Goal: Information Seeking & Learning: Learn about a topic

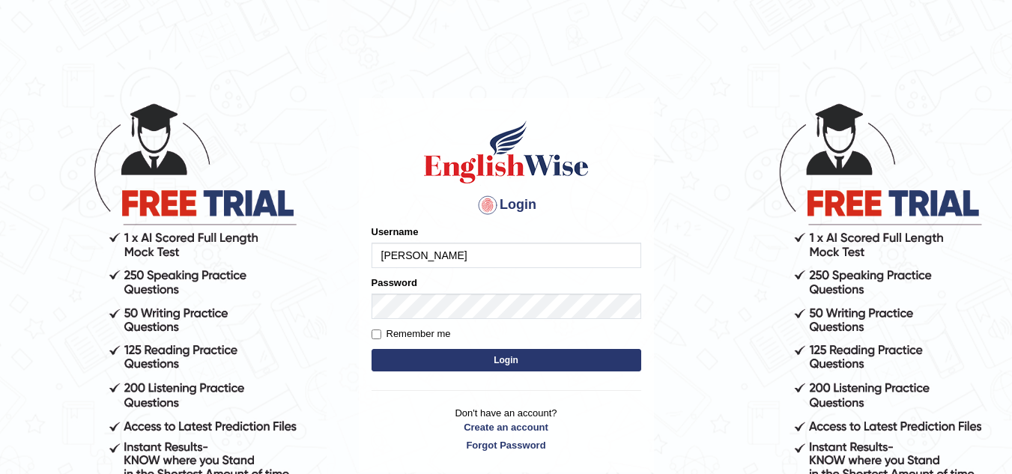
type input "grace elisa"
click at [395, 332] on label "Remember me" at bounding box center [410, 333] width 79 height 15
click at [381, 332] on input "Remember me" at bounding box center [376, 334] width 10 height 10
checkbox input "true"
click at [416, 365] on button "Login" at bounding box center [506, 360] width 270 height 22
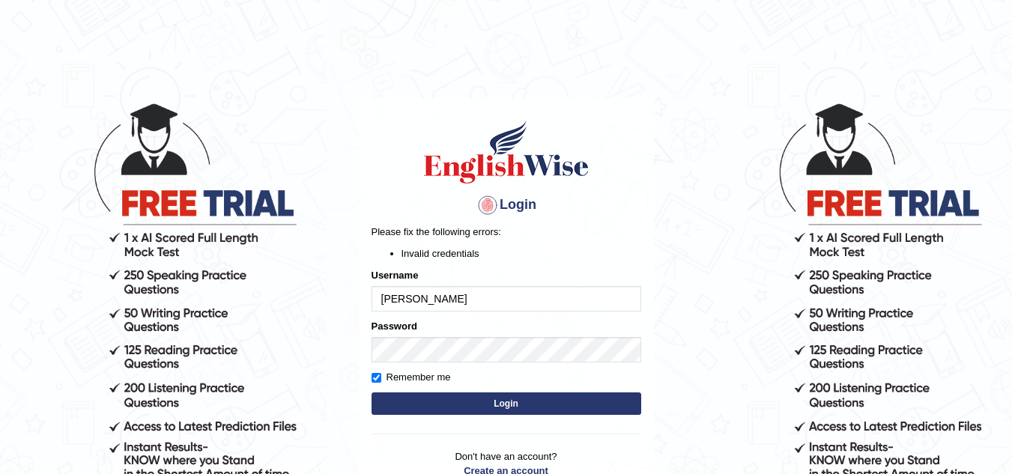
drag, startPoint x: 410, startPoint y: 300, endPoint x: 578, endPoint y: 333, distance: 171.1
click at [411, 300] on input "grace elisa" at bounding box center [506, 298] width 270 height 25
click at [460, 300] on input "graceelisa" at bounding box center [506, 298] width 270 height 25
type input "graceelisa2309"
click at [485, 404] on button "Login" at bounding box center [506, 403] width 270 height 22
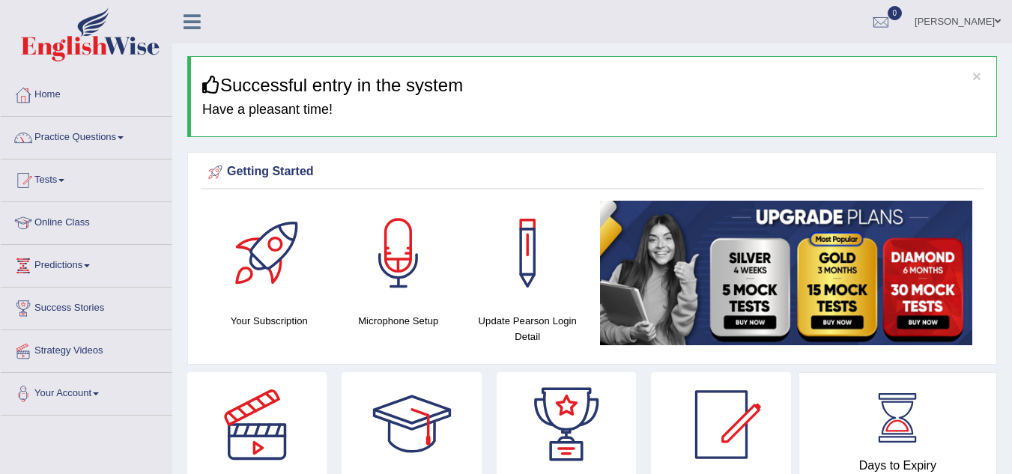
click at [662, 177] on div "Getting Started" at bounding box center [591, 172] width 775 height 22
click at [405, 242] on div at bounding box center [398, 253] width 105 height 105
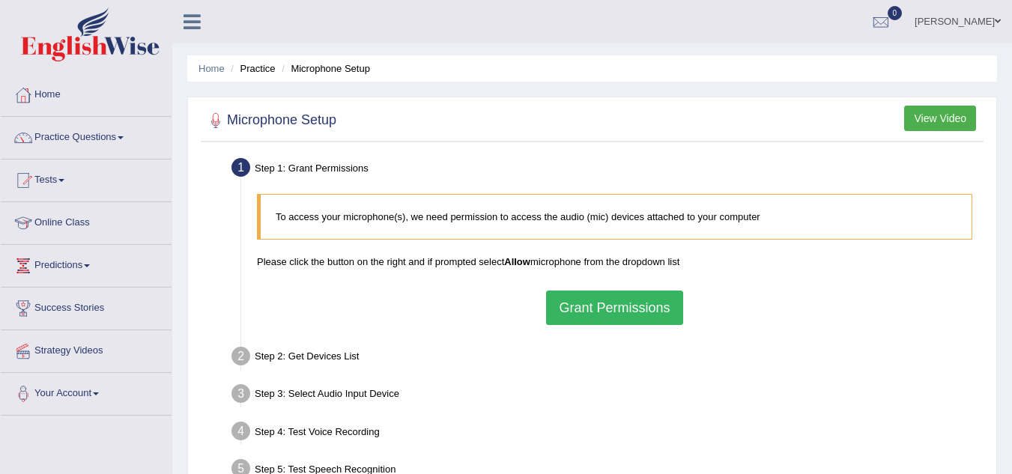
click at [625, 307] on button "Grant Permissions" at bounding box center [614, 308] width 136 height 34
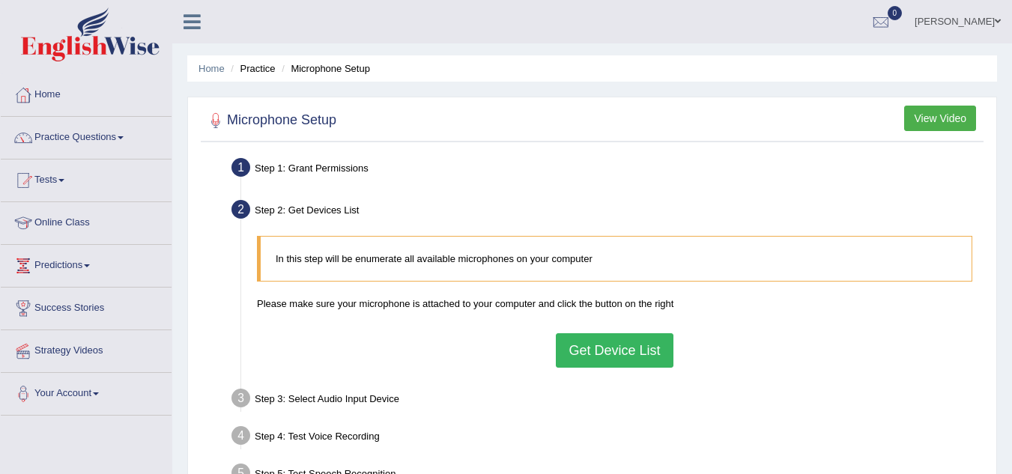
click at [639, 355] on button "Get Device List" at bounding box center [614, 350] width 117 height 34
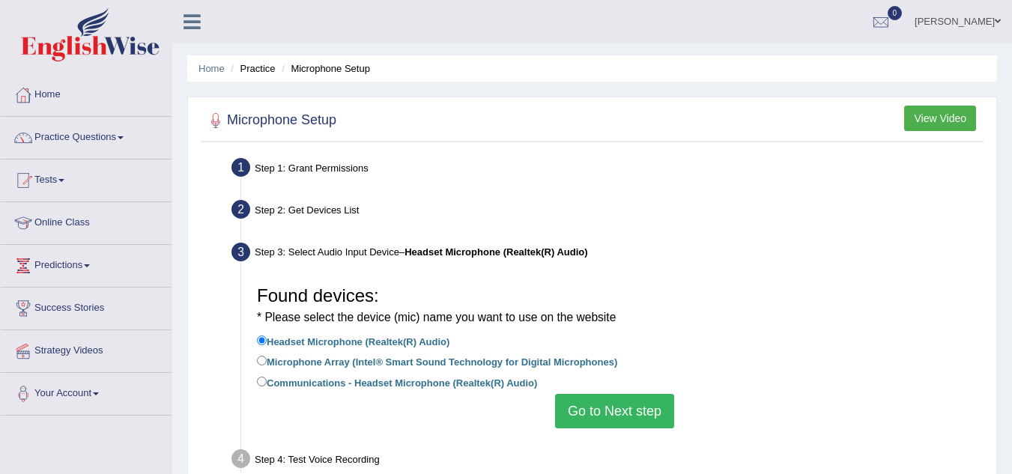
click at [505, 356] on label "Microphone Array (Intel® Smart Sound Technology for Digital Microphones)" at bounding box center [437, 361] width 360 height 16
click at [267, 356] on input "Microphone Array (Intel® Smart Sound Technology for Digital Microphones)" at bounding box center [262, 361] width 10 height 10
radio input "true"
click at [609, 410] on button "Go to Next step" at bounding box center [614, 411] width 119 height 34
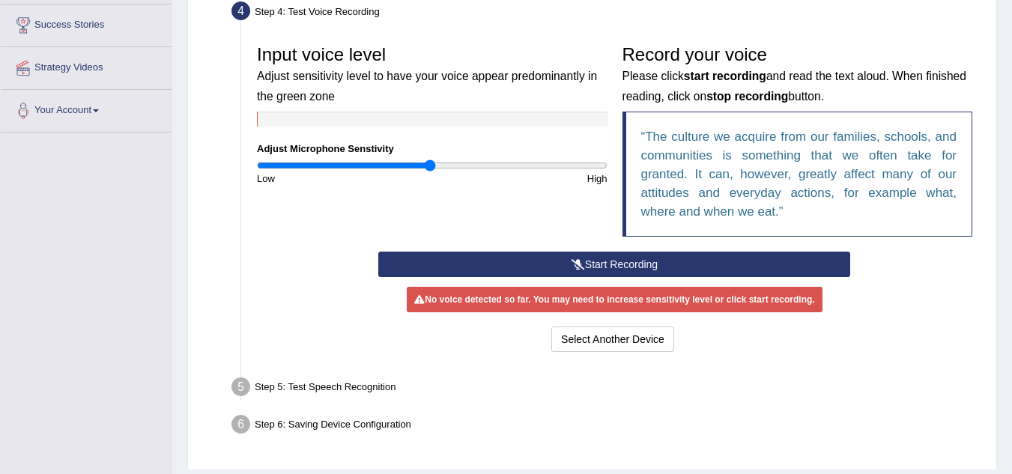
scroll to position [282, 0]
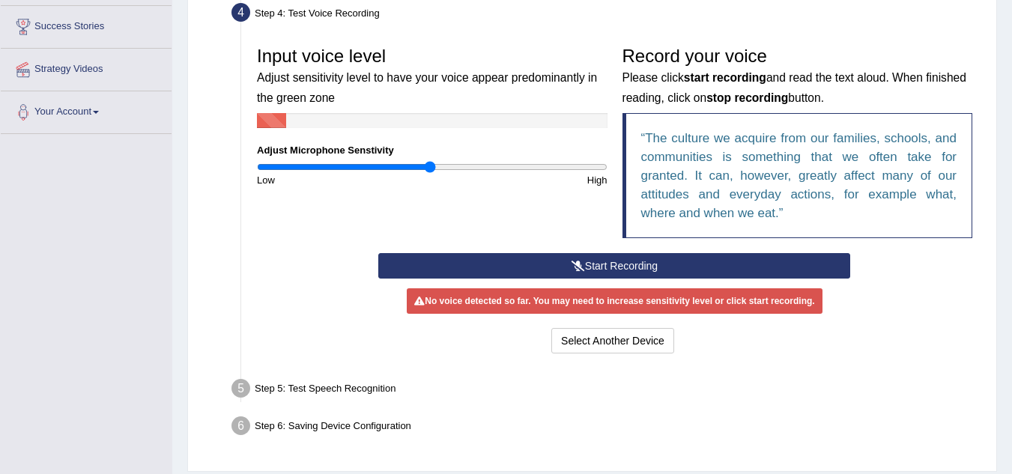
click at [676, 263] on button "Start Recording" at bounding box center [614, 265] width 472 height 25
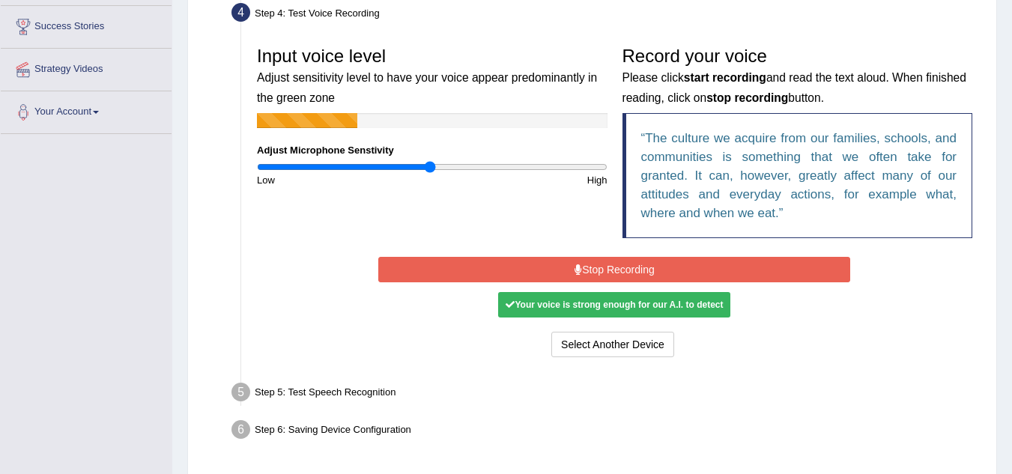
click at [679, 267] on button "Stop Recording" at bounding box center [614, 269] width 472 height 25
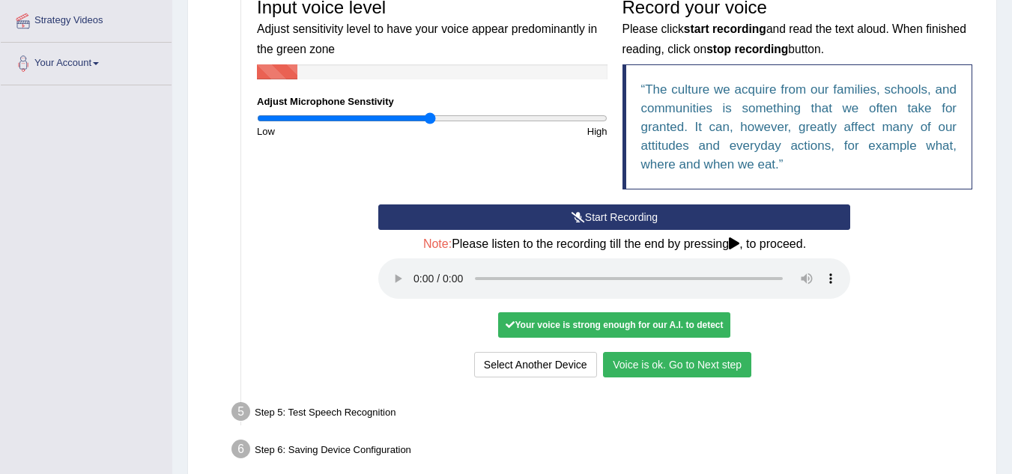
scroll to position [356, 0]
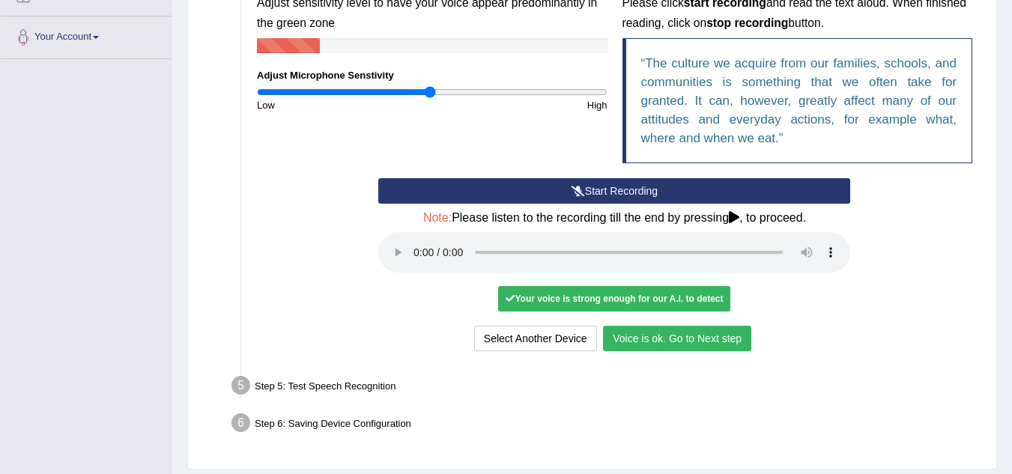
click at [729, 338] on button "Voice is ok. Go to Next step" at bounding box center [677, 338] width 148 height 25
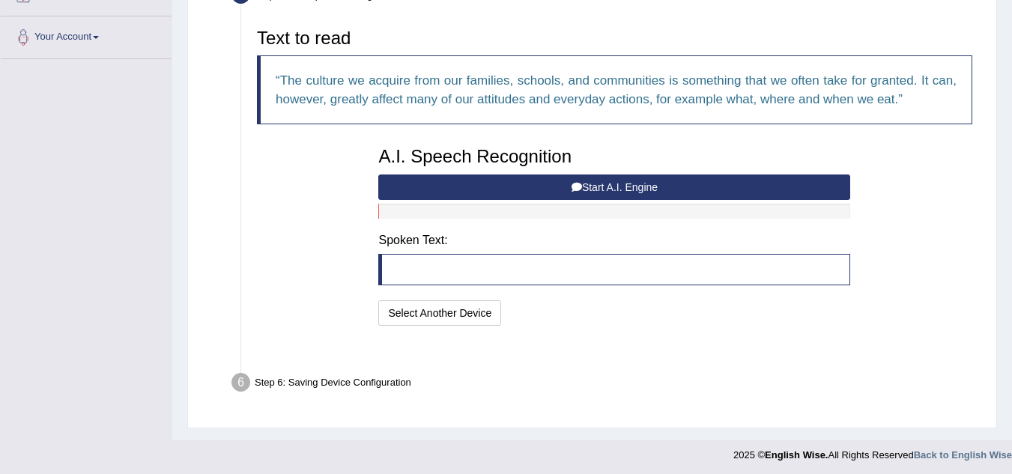
scroll to position [323, 0]
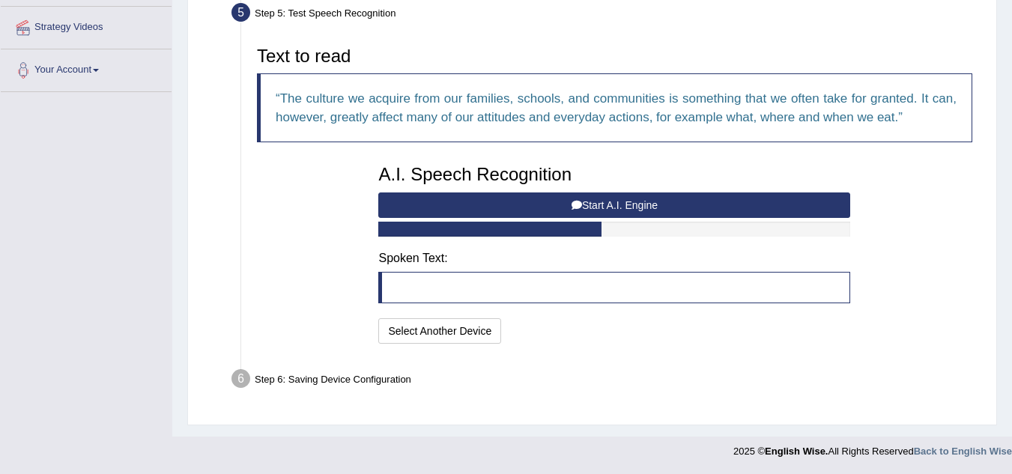
click at [672, 203] on button "Start A.I. Engine" at bounding box center [614, 204] width 472 height 25
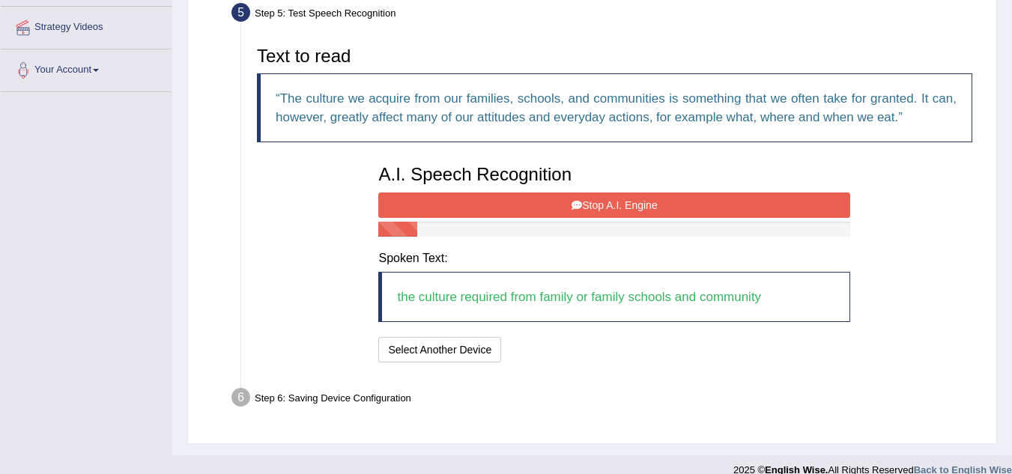
click at [623, 204] on button "Stop A.I. Engine" at bounding box center [614, 204] width 472 height 25
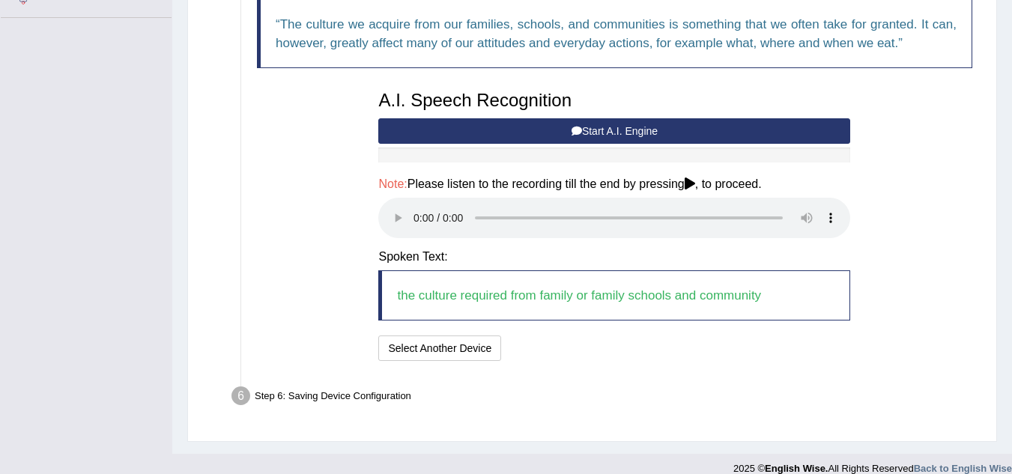
scroll to position [398, 0]
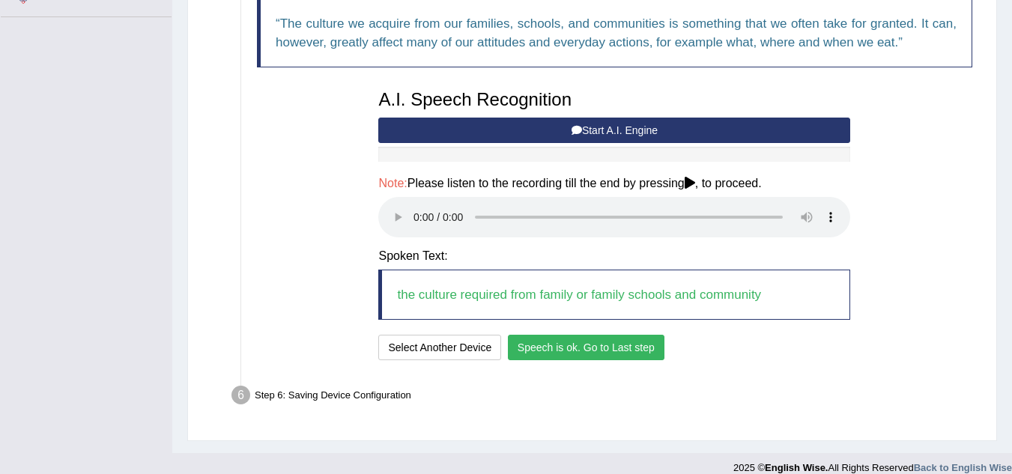
click at [559, 350] on button "Speech is ok. Go to Last step" at bounding box center [586, 347] width 156 height 25
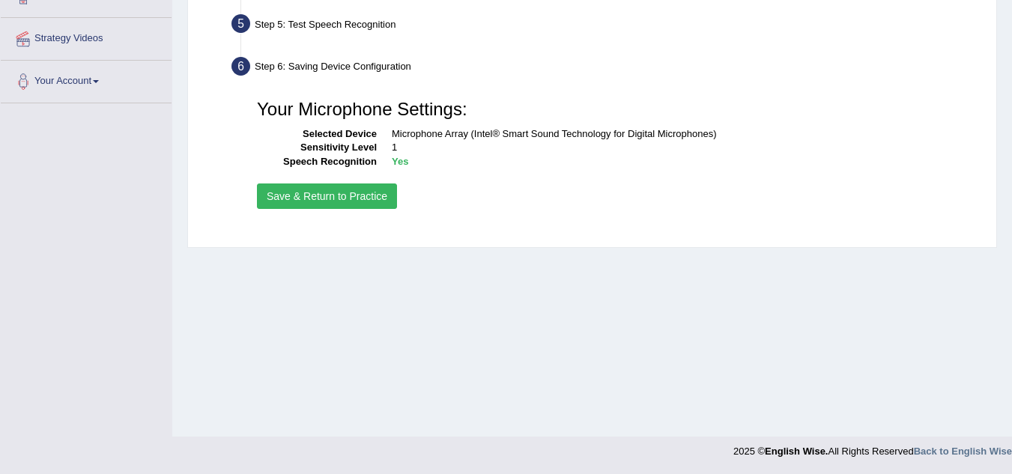
click at [364, 194] on button "Save & Return to Practice" at bounding box center [327, 195] width 140 height 25
click at [370, 186] on button "Save & Return to Practice" at bounding box center [327, 195] width 140 height 25
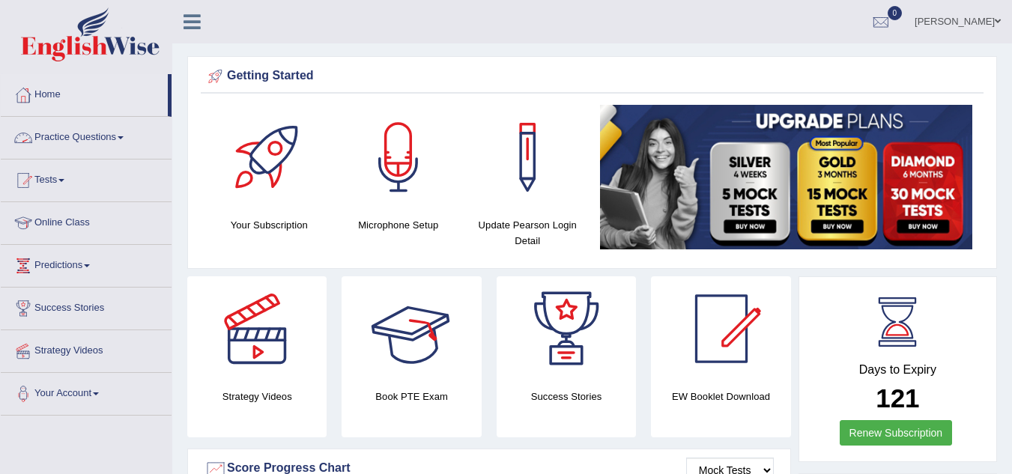
click at [109, 138] on link "Practice Questions" at bounding box center [86, 135] width 171 height 37
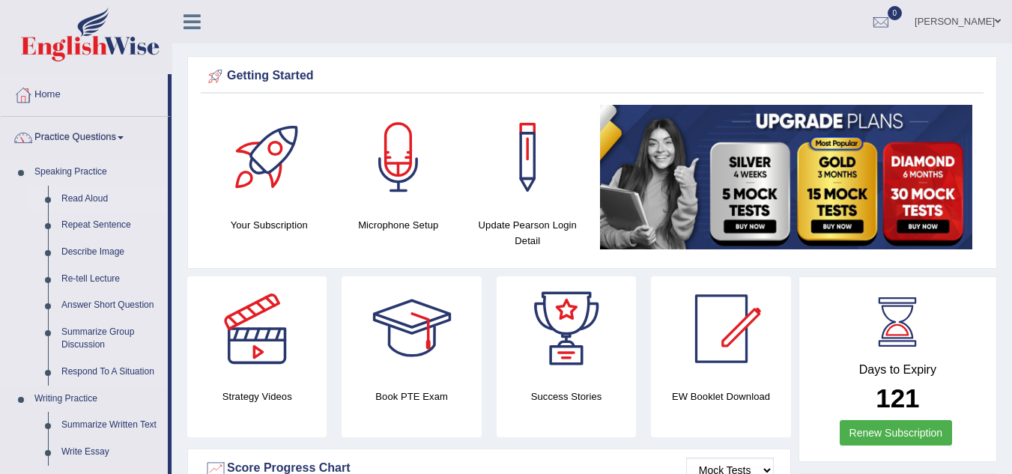
click at [105, 195] on link "Read Aloud" at bounding box center [111, 199] width 113 height 27
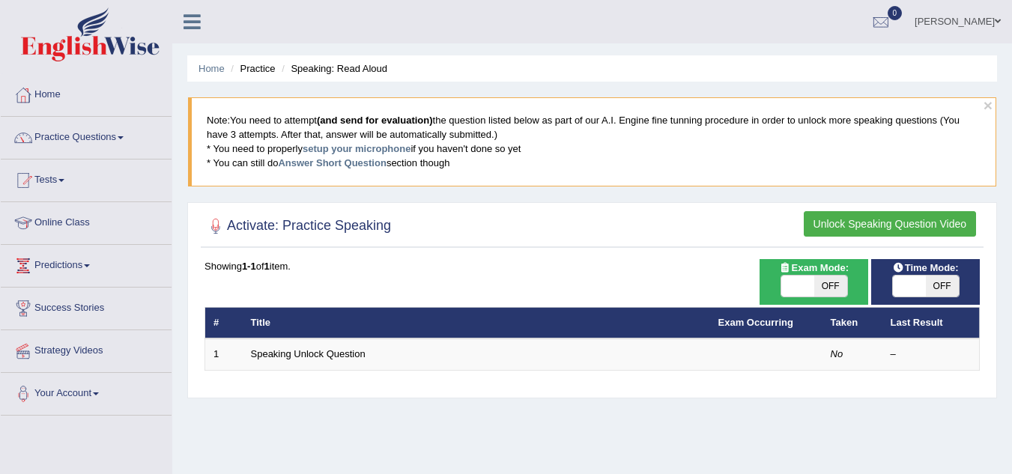
click at [856, 224] on button "Unlock Speaking Question Video" at bounding box center [889, 223] width 172 height 25
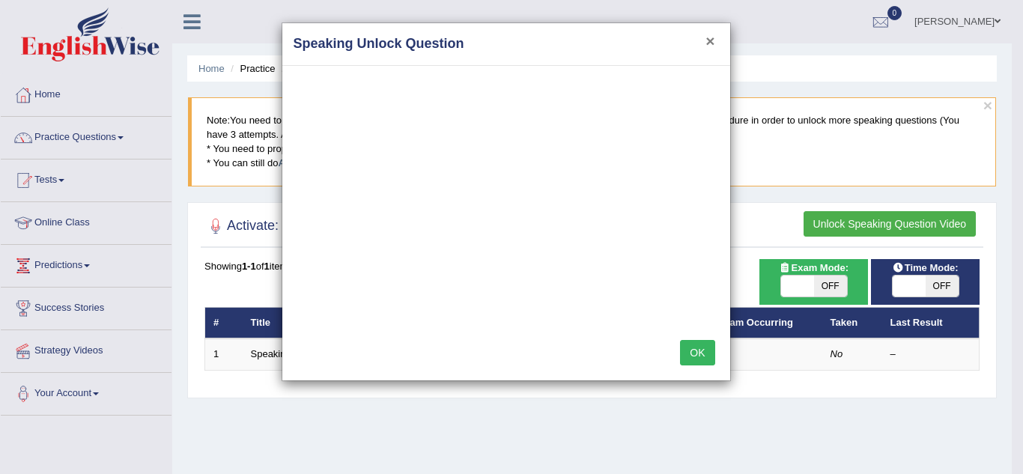
click at [705, 37] on button "×" at bounding box center [709, 41] width 9 height 16
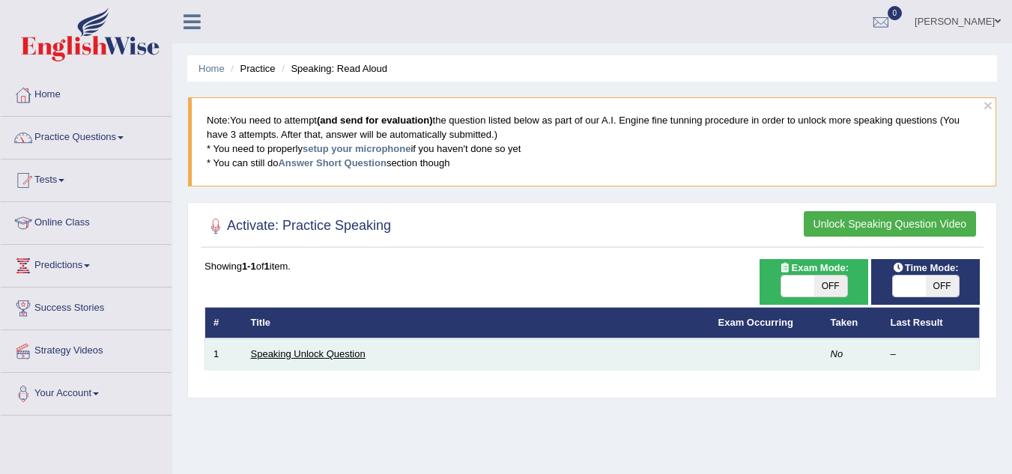
click at [339, 354] on link "Speaking Unlock Question" at bounding box center [308, 353] width 115 height 11
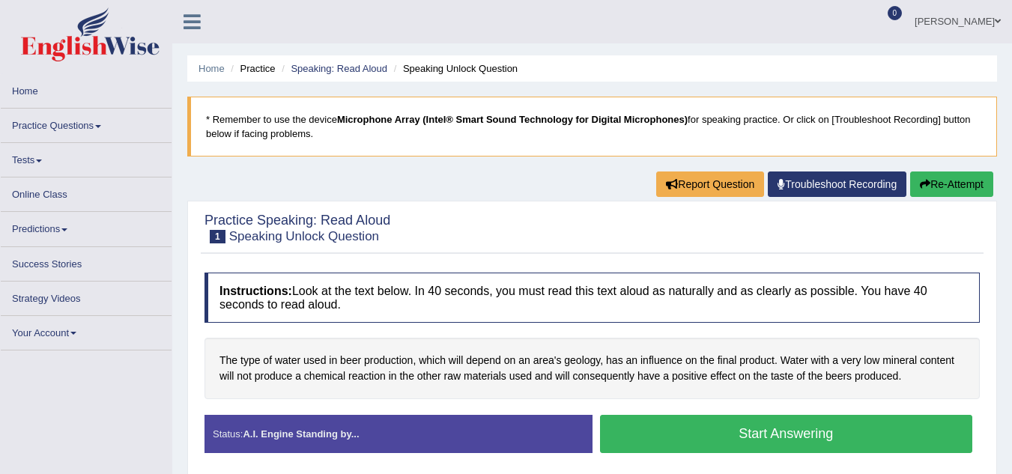
scroll to position [75, 0]
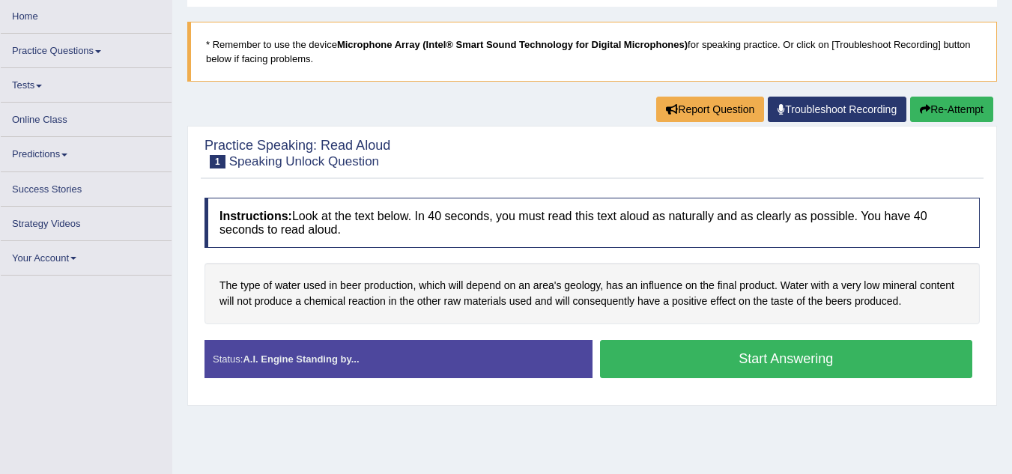
click at [667, 362] on button "Start Answering" at bounding box center [786, 359] width 373 height 38
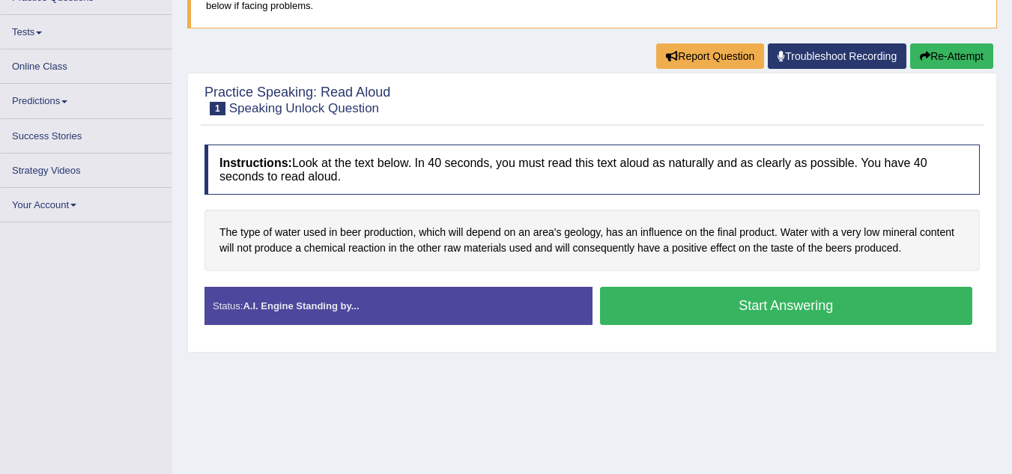
scroll to position [150, 0]
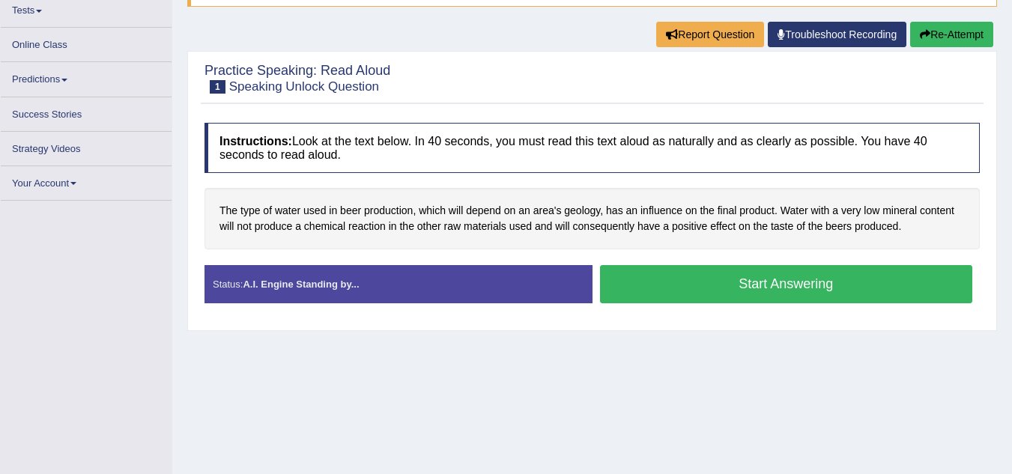
click at [726, 278] on button "Start Answering" at bounding box center [786, 284] width 373 height 38
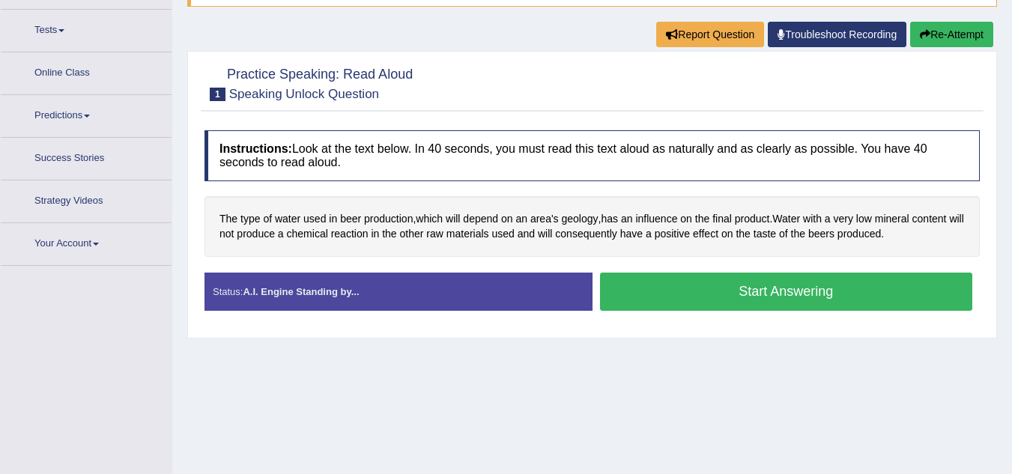
scroll to position [169, 0]
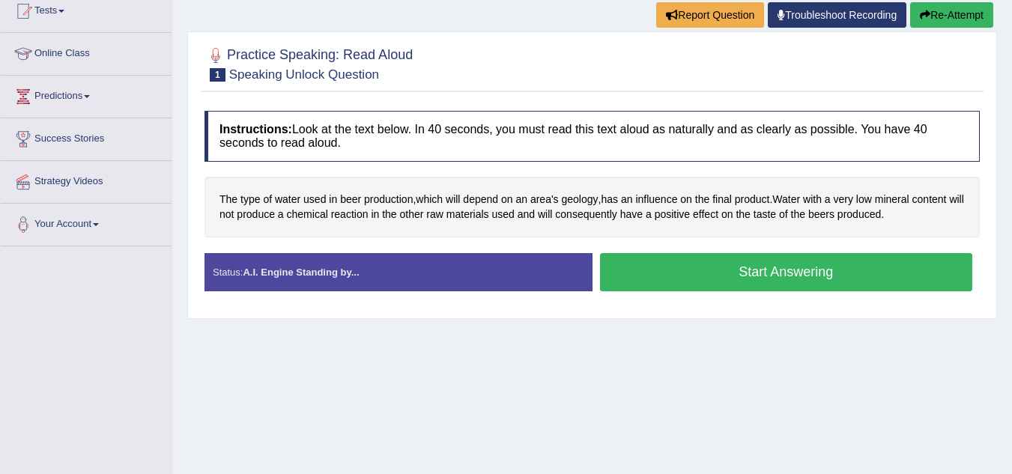
click at [729, 275] on button "Start Answering" at bounding box center [786, 272] width 373 height 38
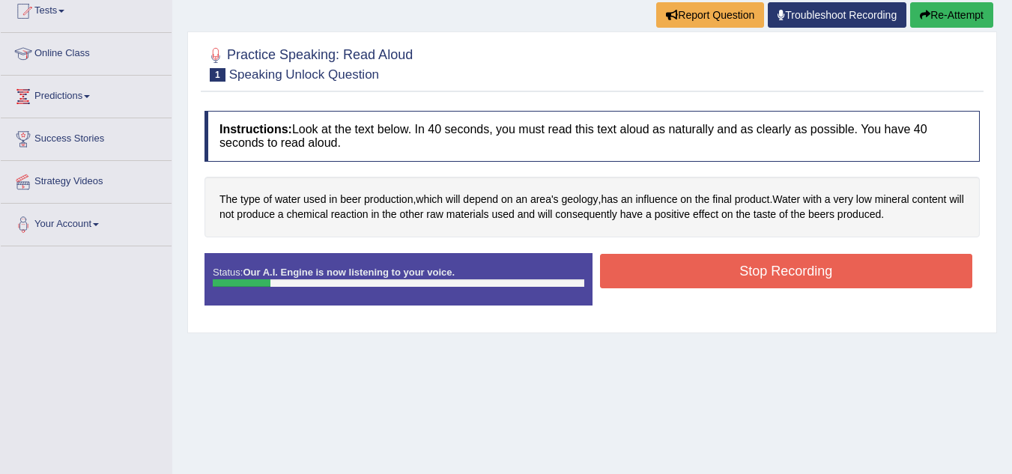
click at [732, 277] on button "Stop Recording" at bounding box center [786, 271] width 373 height 34
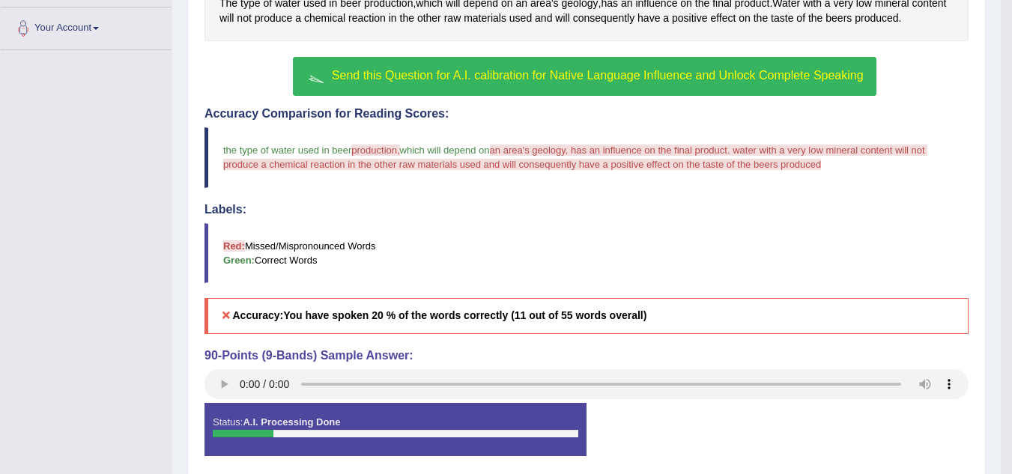
scroll to position [274, 0]
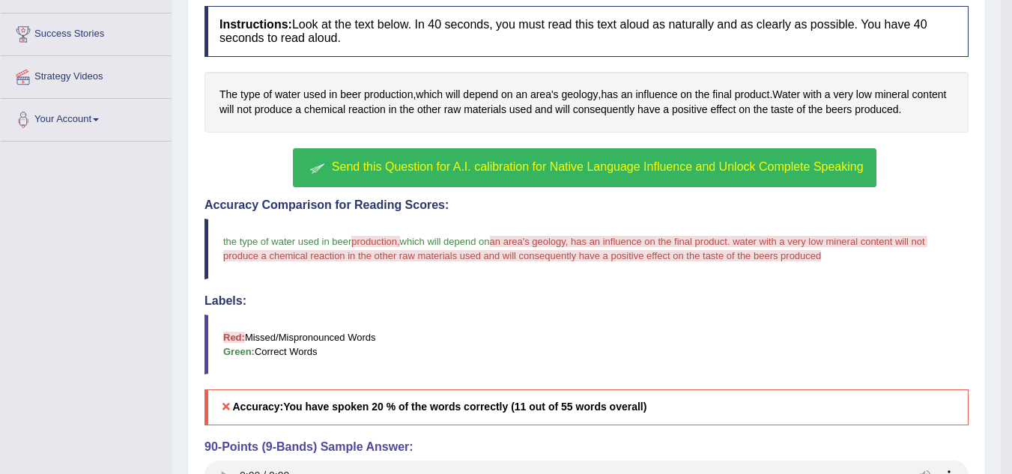
click at [517, 168] on span "Send this Question for A.I. calibration for Native Language Influence and Unloc…" at bounding box center [598, 166] width 532 height 13
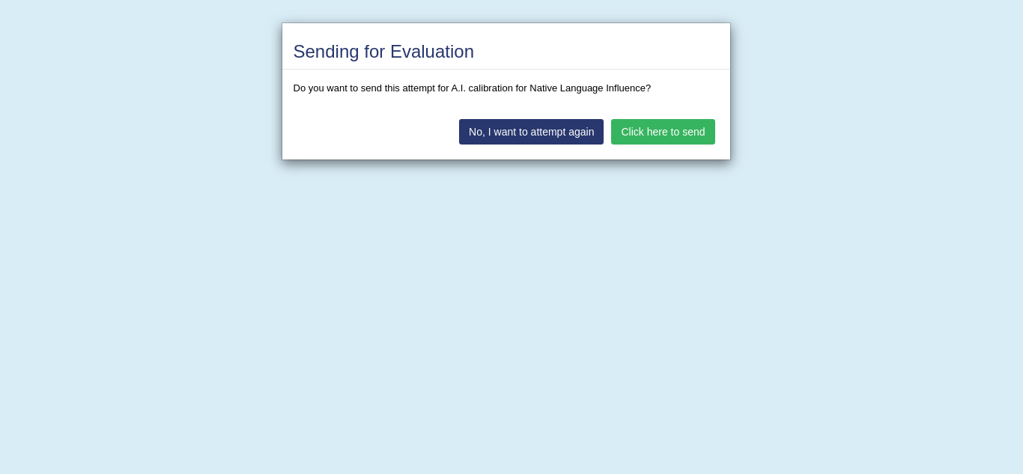
click at [657, 124] on button "Click here to send" at bounding box center [662, 131] width 103 height 25
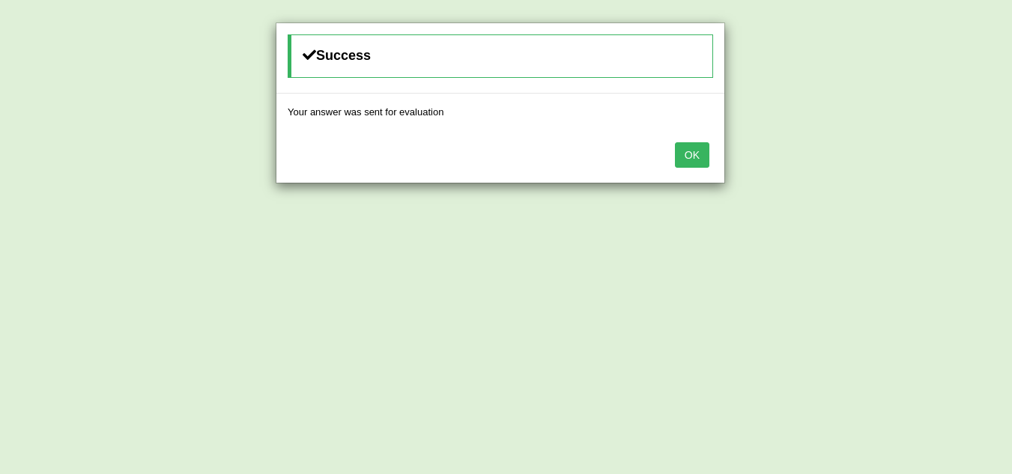
click at [687, 155] on button "OK" at bounding box center [692, 154] width 34 height 25
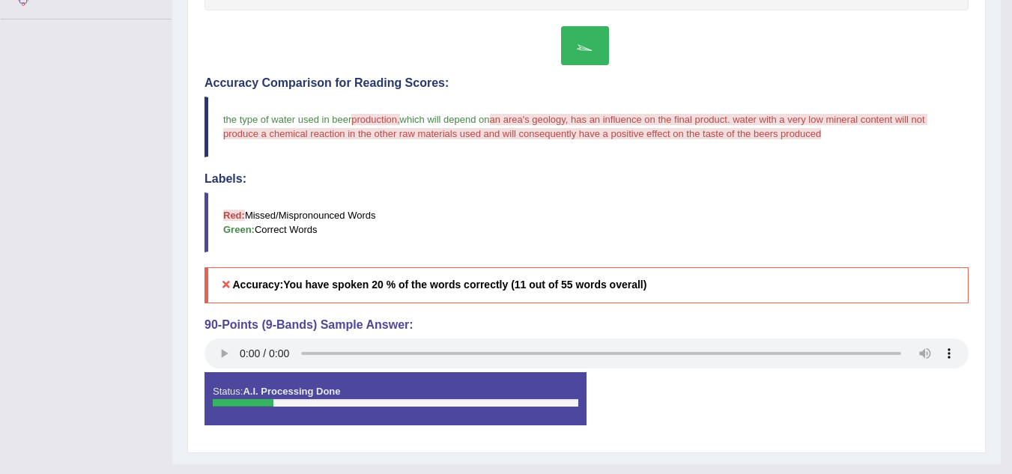
scroll to position [424, 0]
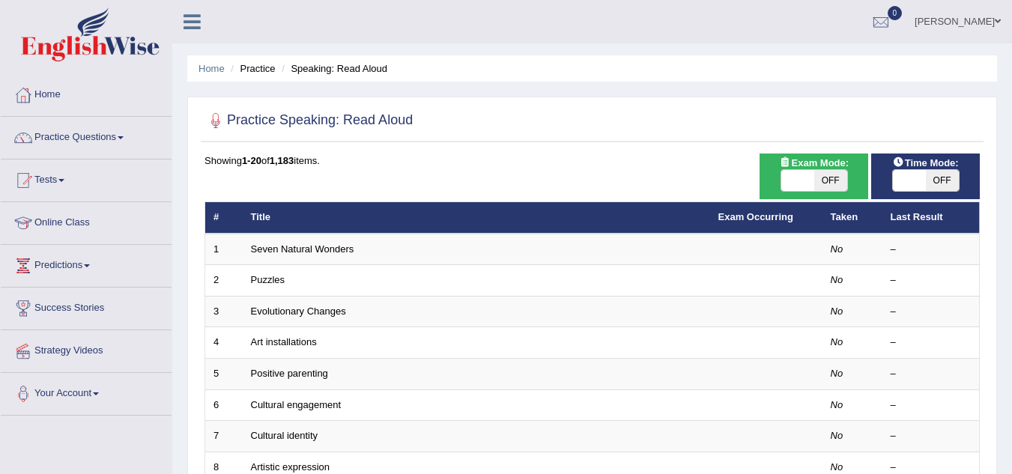
scroll to position [75, 0]
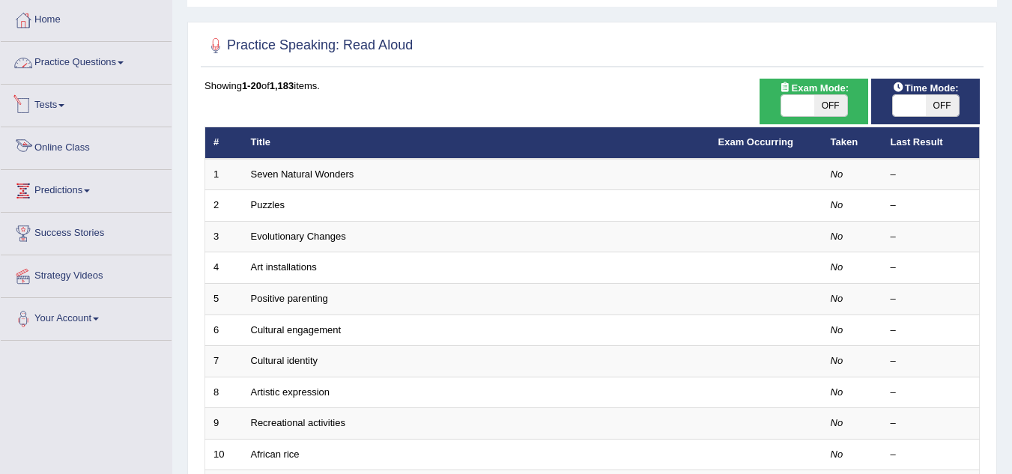
click at [88, 150] on link "Online Class" at bounding box center [86, 145] width 171 height 37
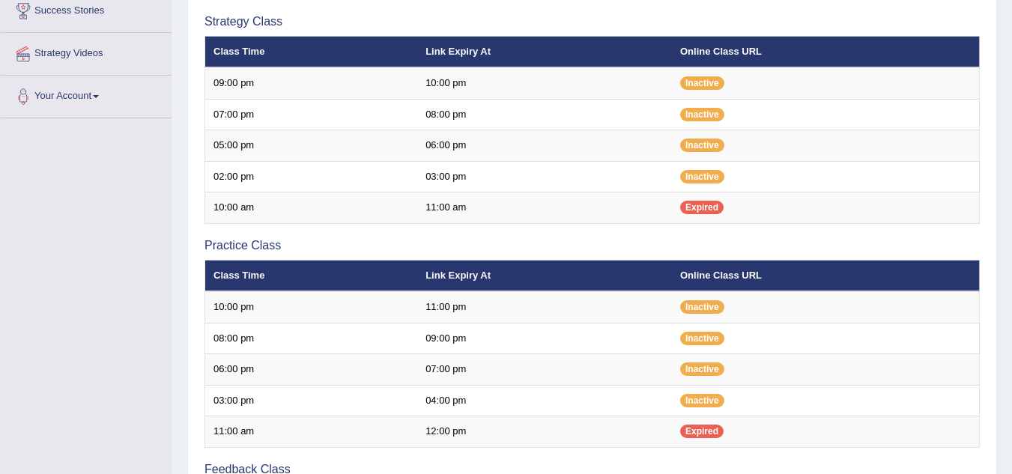
scroll to position [300, 0]
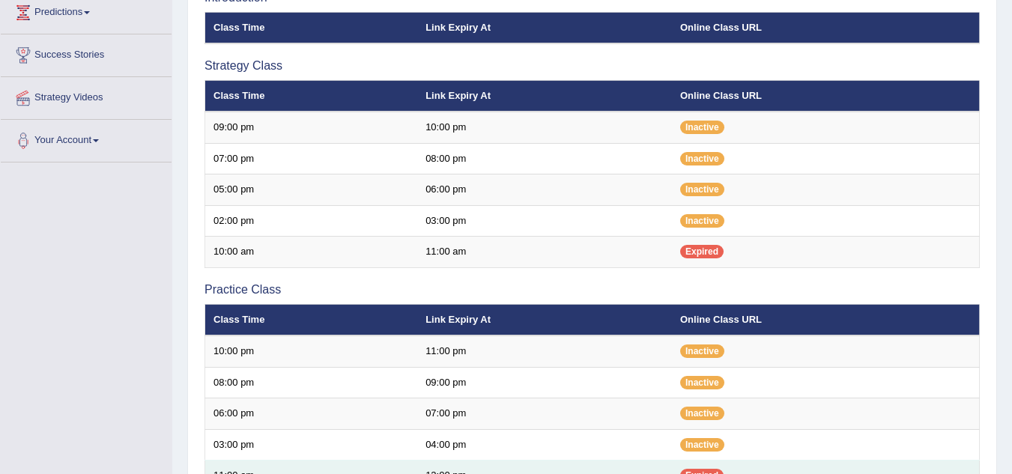
scroll to position [178, 0]
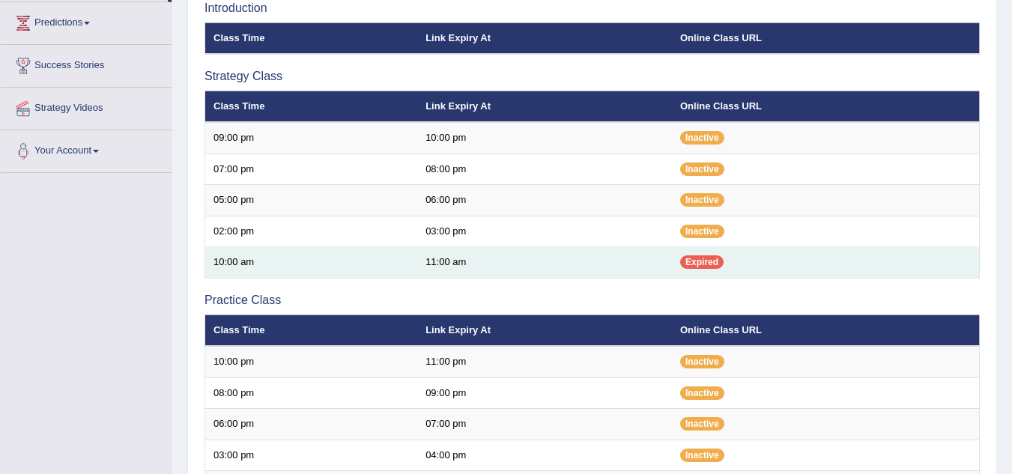
scroll to position [178, 0]
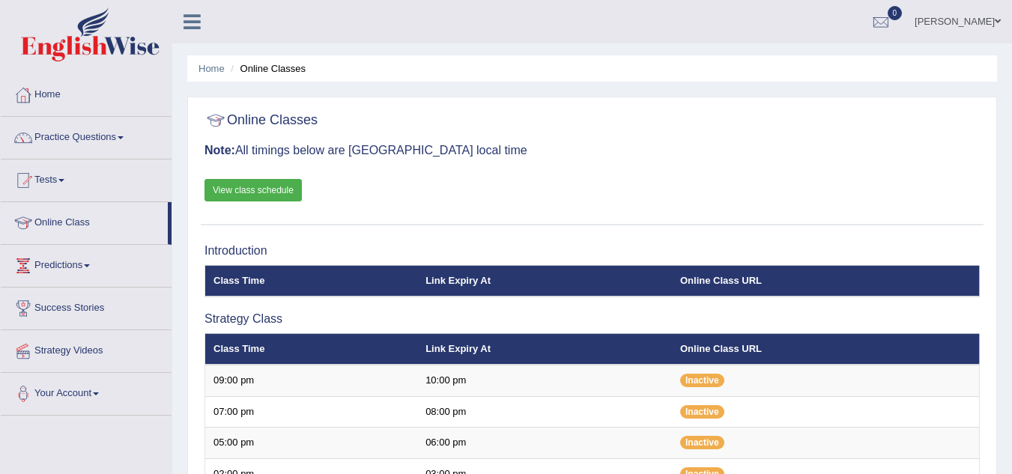
click at [239, 188] on link "View class schedule" at bounding box center [252, 190] width 97 height 22
click at [70, 178] on link "Tests" at bounding box center [86, 177] width 171 height 37
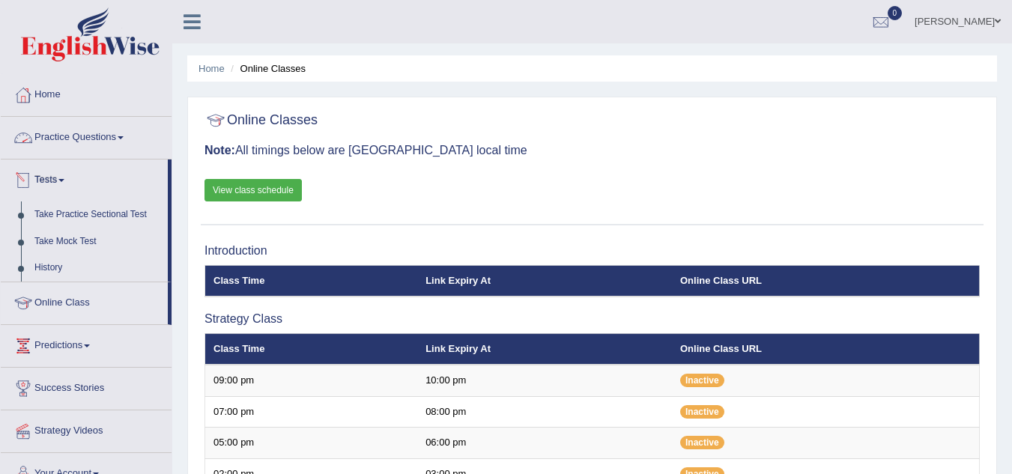
click at [124, 142] on link "Practice Questions" at bounding box center [86, 135] width 171 height 37
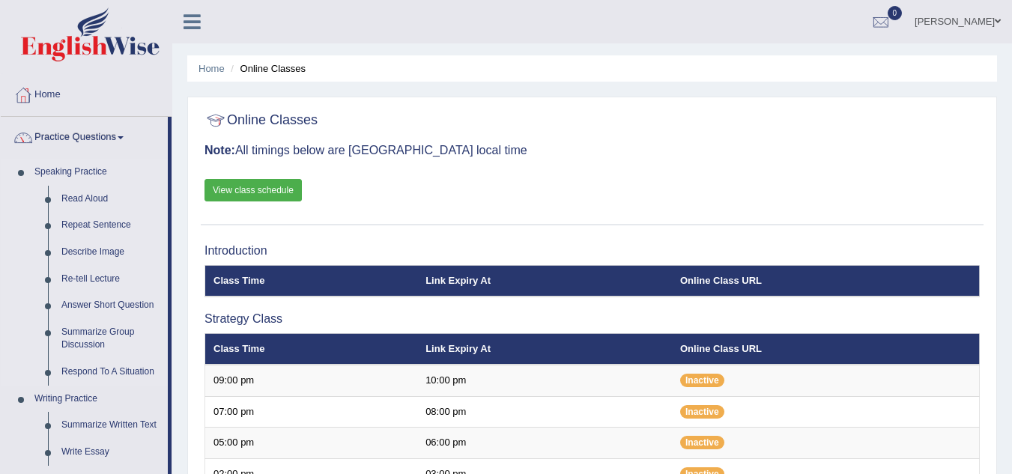
click at [90, 171] on link "Speaking Practice" at bounding box center [98, 172] width 140 height 27
click at [90, 197] on link "Read Aloud" at bounding box center [111, 199] width 113 height 27
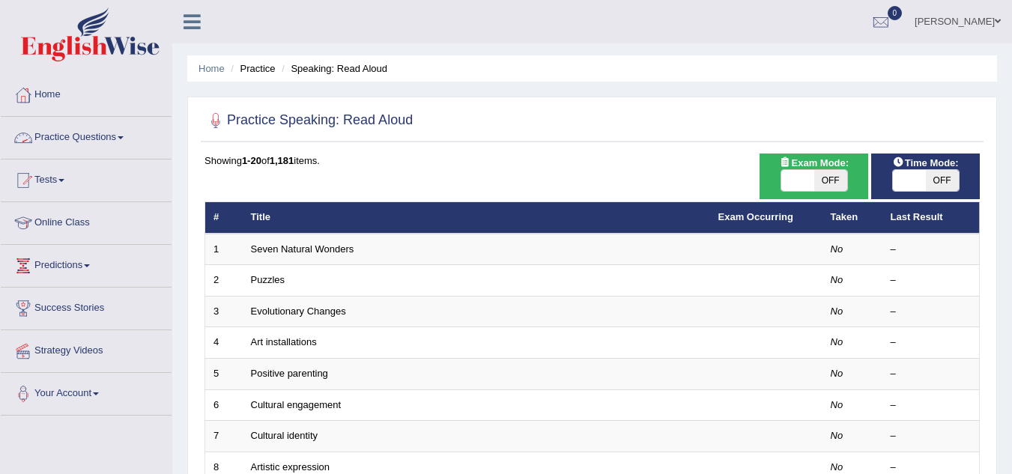
click at [104, 139] on link "Practice Questions" at bounding box center [86, 135] width 171 height 37
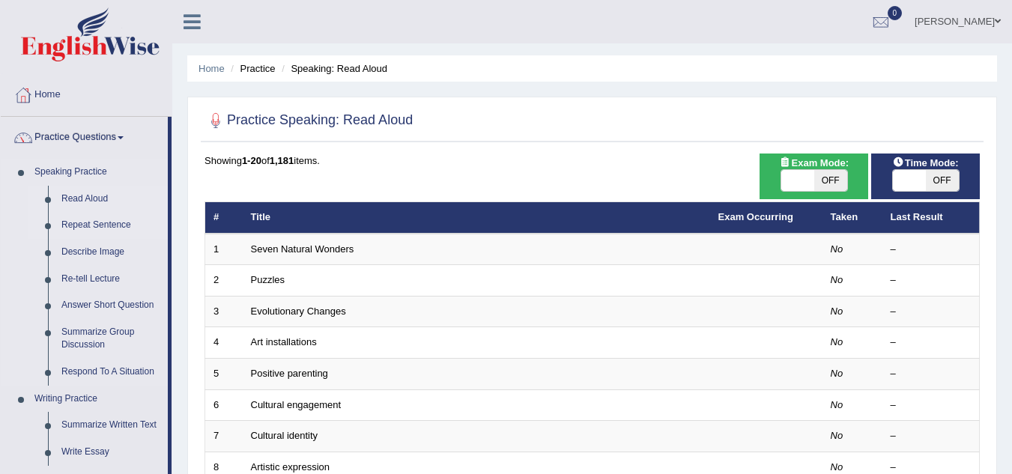
click at [111, 226] on link "Repeat Sentence" at bounding box center [111, 225] width 113 height 27
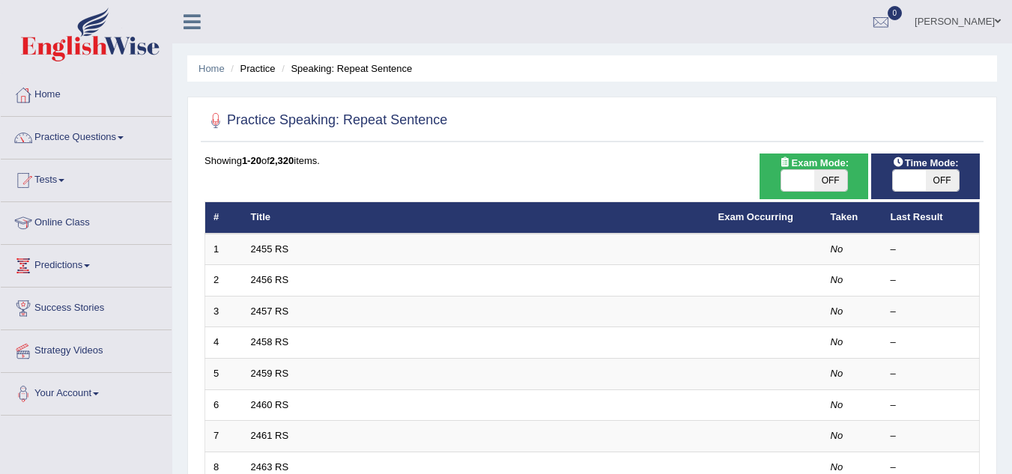
click at [131, 139] on link "Practice Questions" at bounding box center [86, 135] width 171 height 37
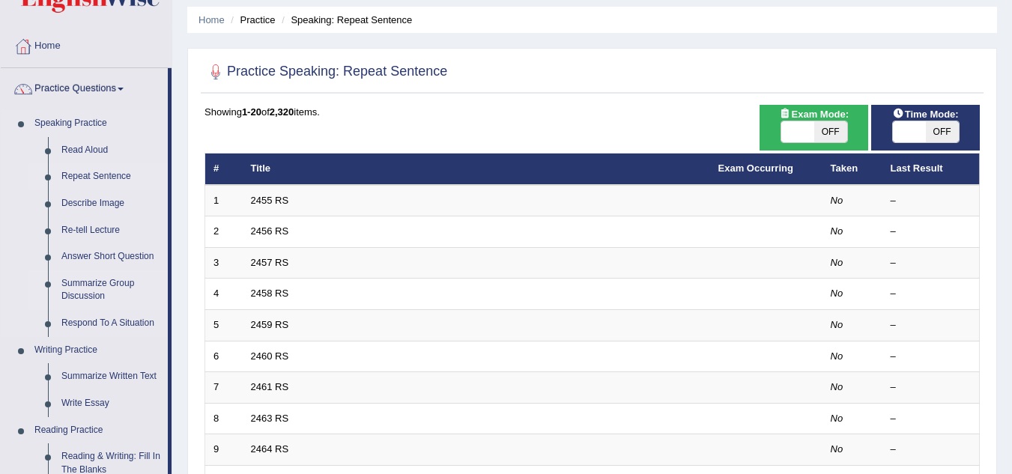
scroll to position [75, 0]
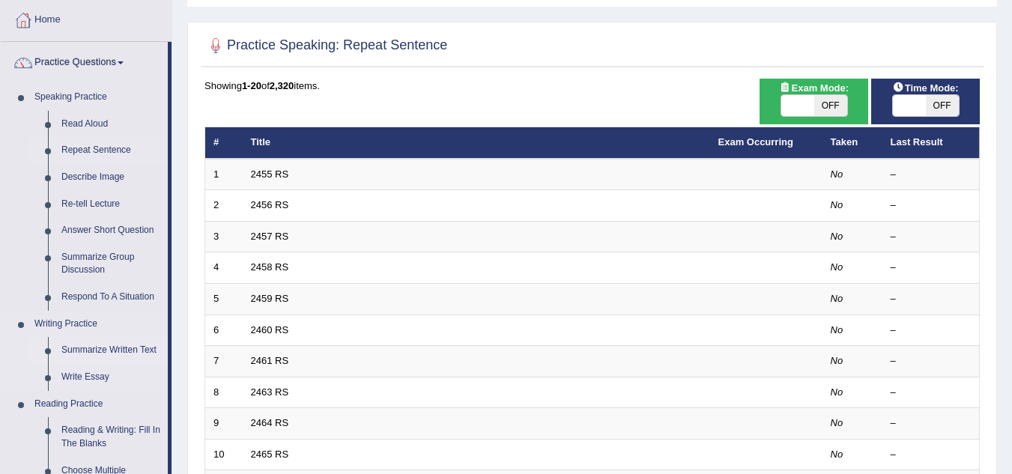
click at [101, 349] on link "Summarize Written Text" at bounding box center [111, 350] width 113 height 27
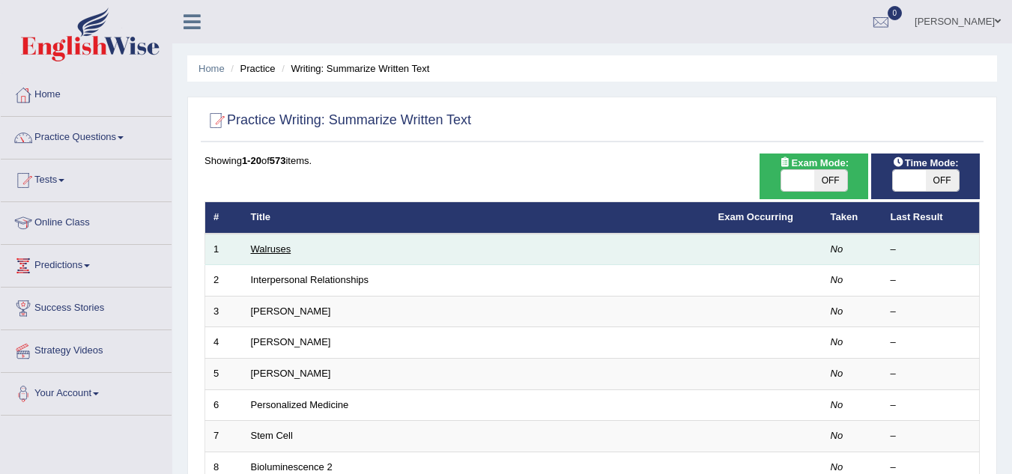
click at [279, 252] on link "Walruses" at bounding box center [271, 248] width 40 height 11
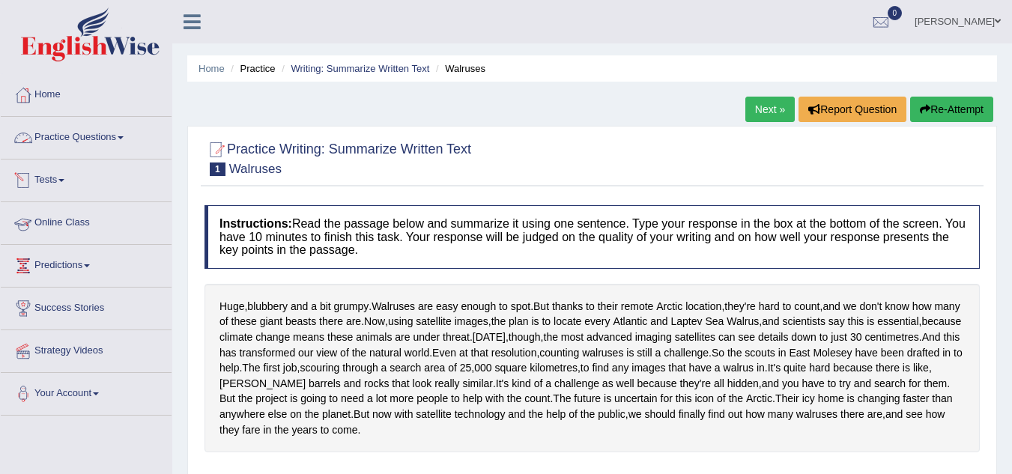
click at [112, 139] on link "Practice Questions" at bounding box center [86, 135] width 171 height 37
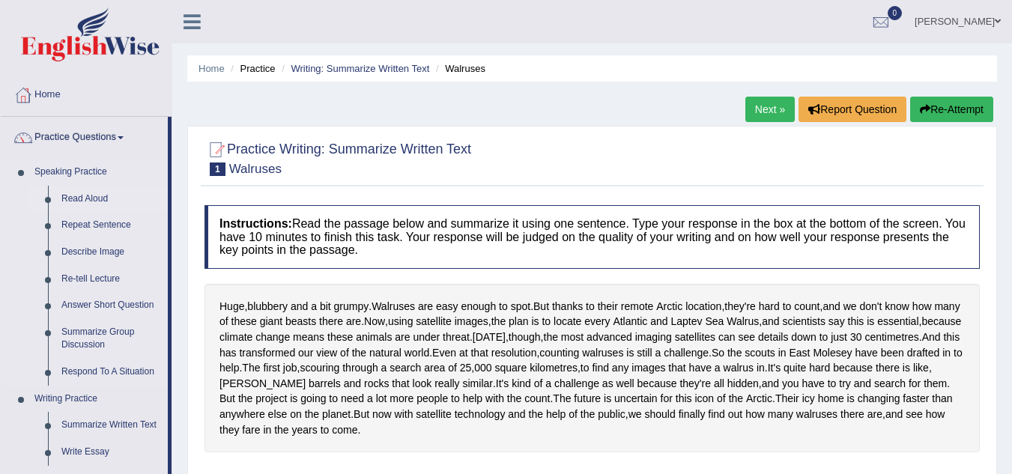
click at [86, 191] on link "Read Aloud" at bounding box center [111, 199] width 113 height 27
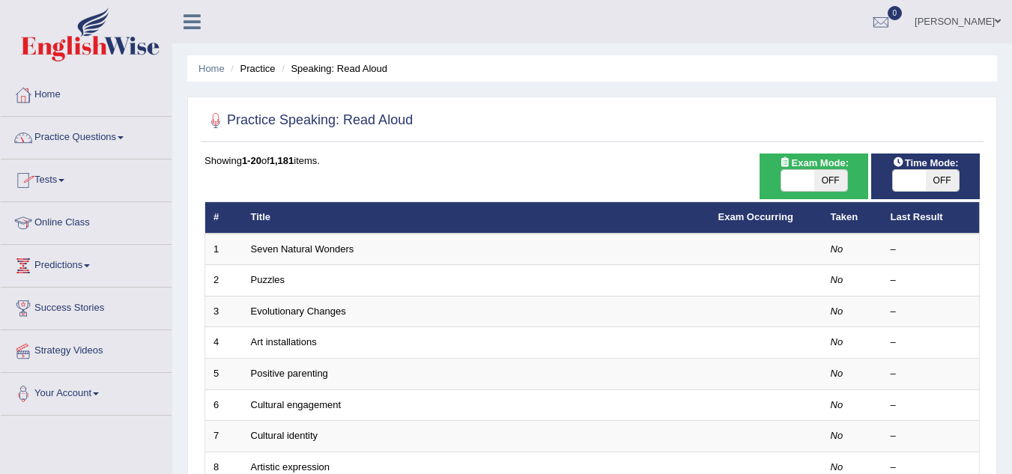
click at [107, 133] on link "Practice Questions" at bounding box center [86, 135] width 171 height 37
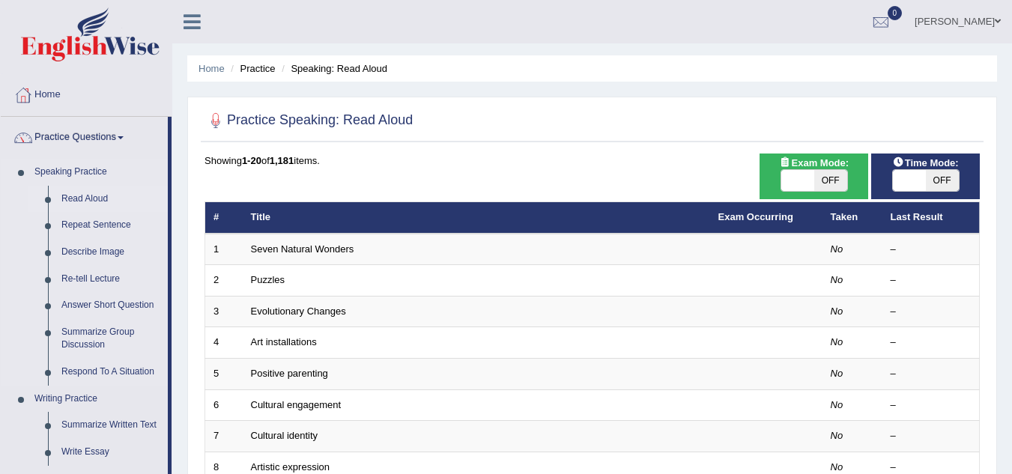
click at [91, 191] on link "Read Aloud" at bounding box center [111, 199] width 113 height 27
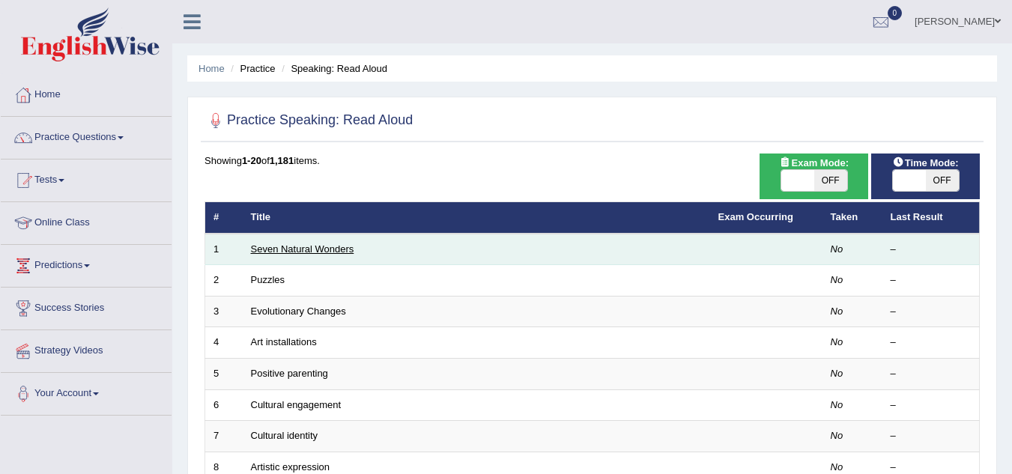
click at [311, 246] on link "Seven Natural Wonders" at bounding box center [302, 248] width 103 height 11
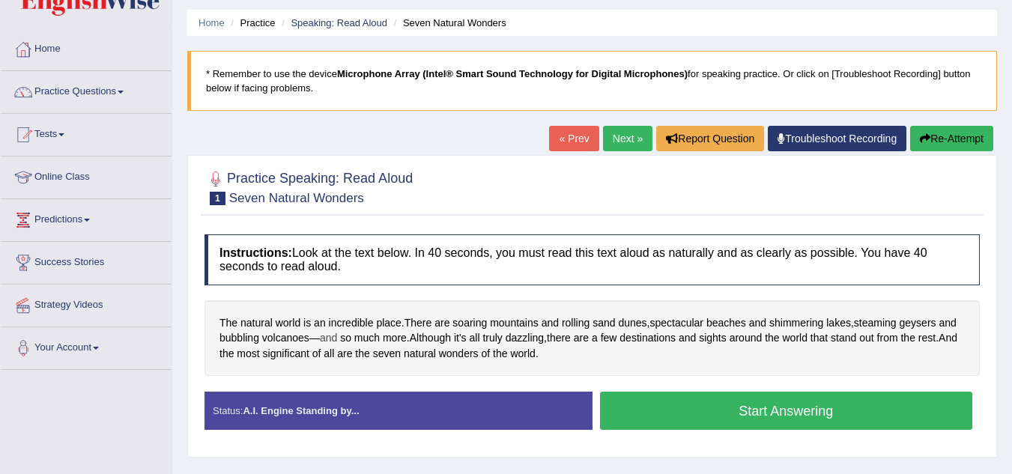
scroll to position [75, 0]
